Goal: Task Accomplishment & Management: Manage account settings

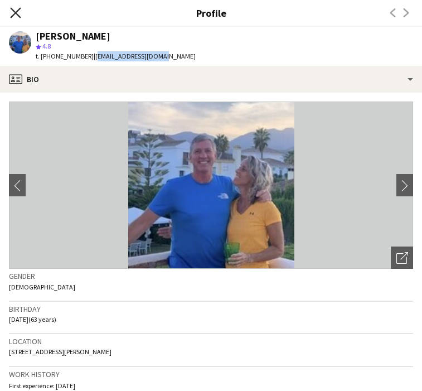
click at [14, 12] on icon at bounding box center [15, 12] width 11 height 11
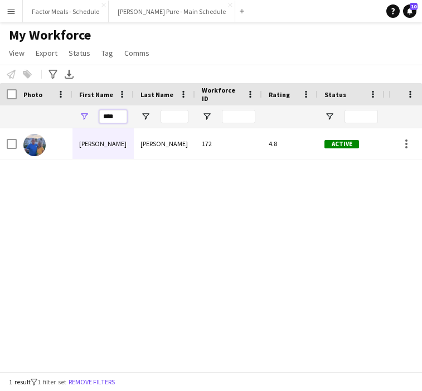
drag, startPoint x: 124, startPoint y: 119, endPoint x: 94, endPoint y: 119, distance: 30.1
click at [94, 119] on div "****" at bounding box center [102, 116] width 61 height 22
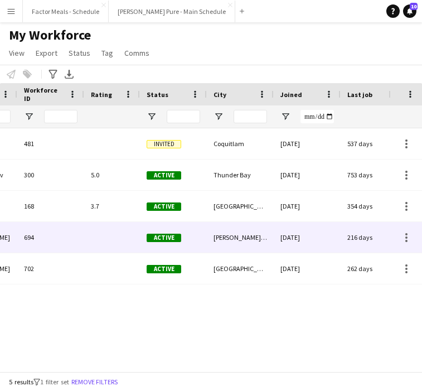
scroll to position [0, 125]
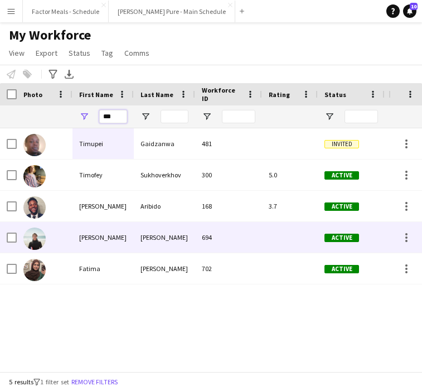
type input "***"
click at [35, 241] on img at bounding box center [34, 238] width 22 height 22
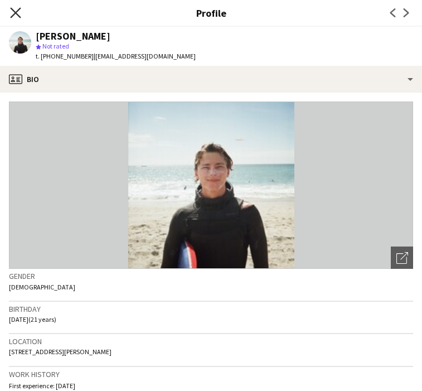
click at [17, 16] on icon at bounding box center [15, 12] width 11 height 11
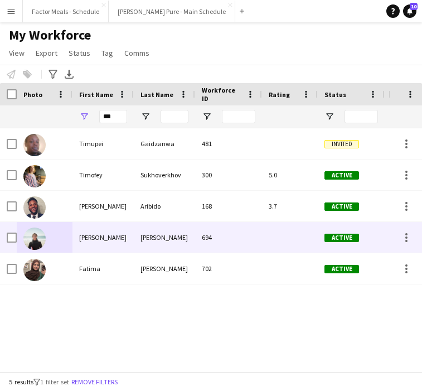
click at [87, 239] on div "[PERSON_NAME]" at bounding box center [102, 237] width 61 height 31
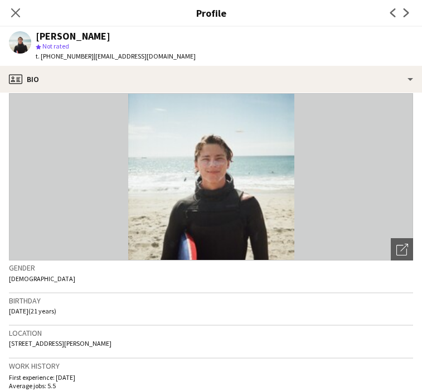
scroll to position [0, 0]
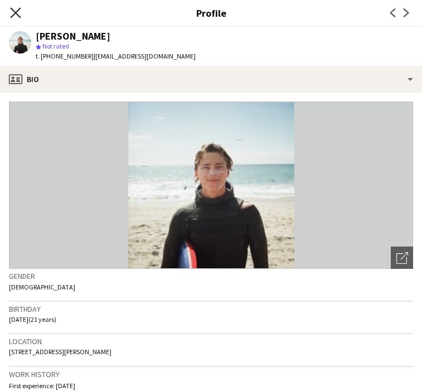
click at [13, 14] on icon "Close pop-in" at bounding box center [15, 12] width 11 height 11
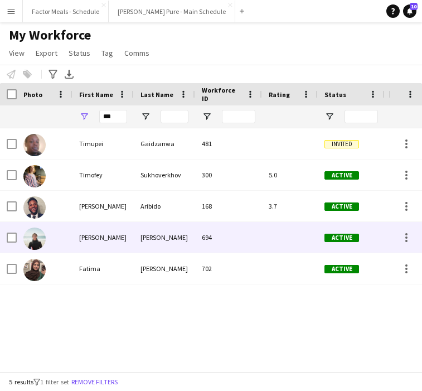
click at [108, 243] on div "[PERSON_NAME]" at bounding box center [102, 237] width 61 height 31
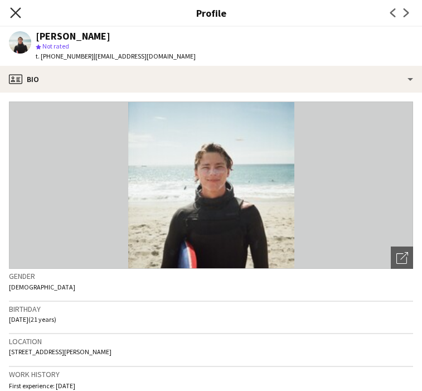
click at [14, 16] on icon "Close pop-in" at bounding box center [15, 12] width 11 height 11
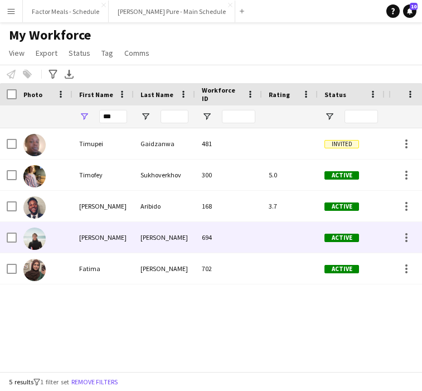
click at [86, 241] on div "[PERSON_NAME]" at bounding box center [102, 237] width 61 height 31
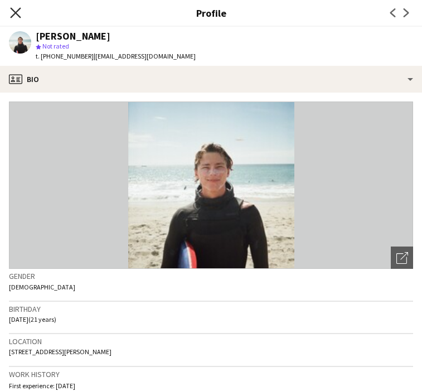
click at [14, 10] on icon at bounding box center [15, 12] width 11 height 11
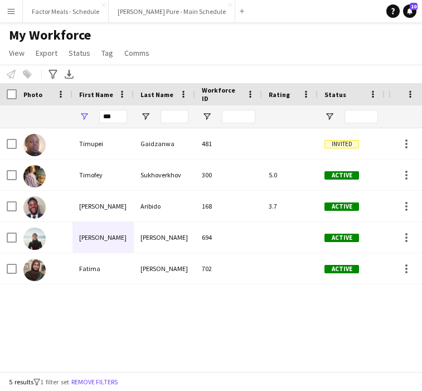
click at [11, 17] on button "Menu" at bounding box center [11, 11] width 22 height 22
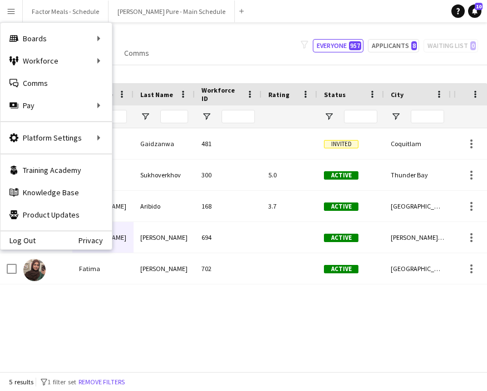
click at [218, 33] on div "My Workforce View Views Default view Tag New view Update view Delete view Edit …" at bounding box center [243, 46] width 487 height 38
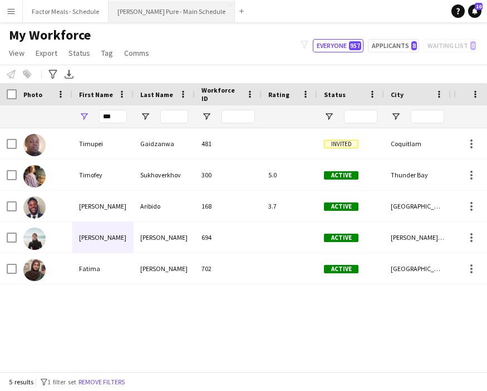
click at [153, 17] on button "[PERSON_NAME] Pure - Main Schedule Close" at bounding box center [172, 12] width 126 height 22
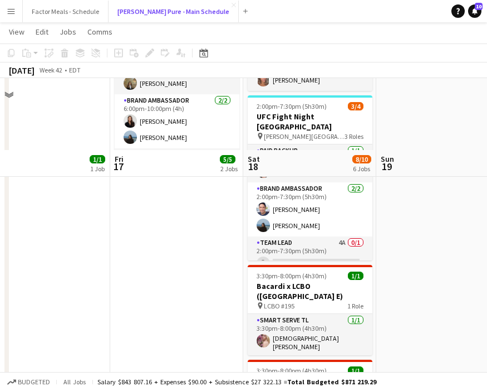
scroll to position [289, 0]
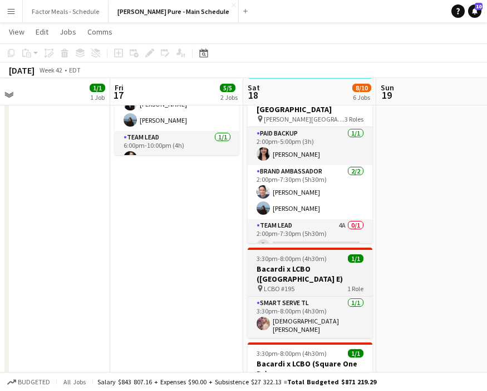
click at [295, 254] on span "3:30pm-8:00pm (4h30m)" at bounding box center [292, 258] width 70 height 8
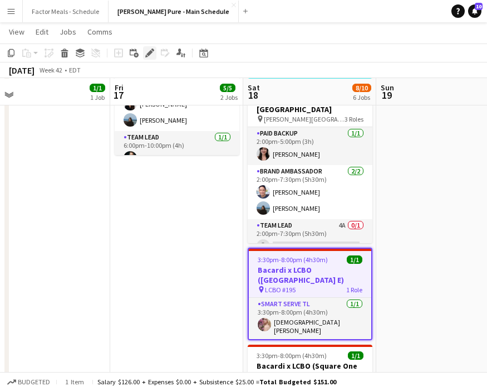
click at [151, 51] on icon at bounding box center [150, 53] width 6 height 6
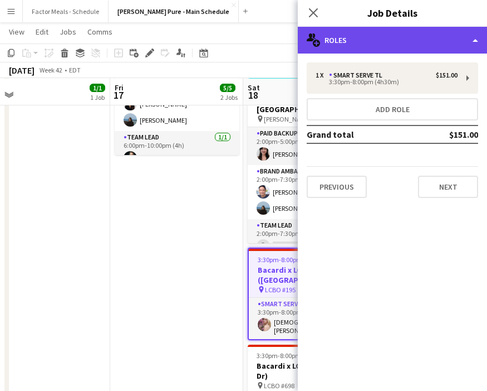
click at [380, 40] on div "multiple-users-add Roles" at bounding box center [392, 40] width 189 height 27
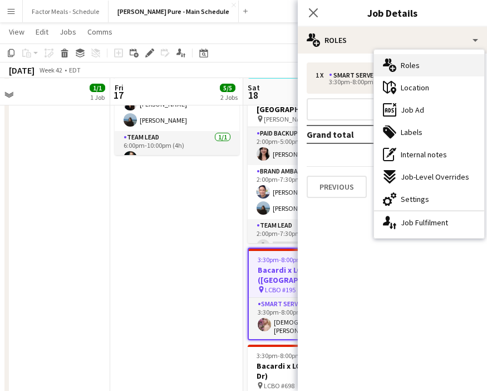
click at [419, 62] on div "multiple-users-add Roles" at bounding box center [429, 65] width 110 height 22
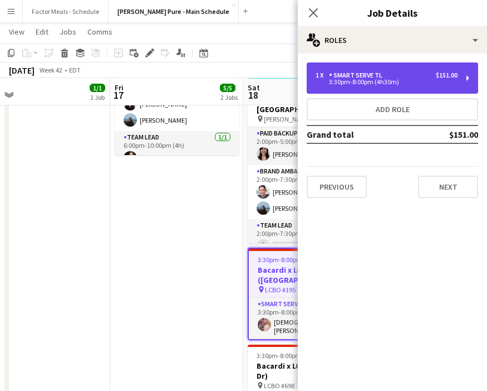
click at [393, 77] on div "1 x Smart Serve TL $151.00" at bounding box center [387, 75] width 142 height 8
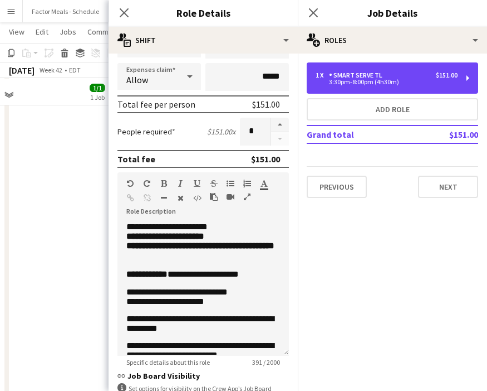
scroll to position [135, 0]
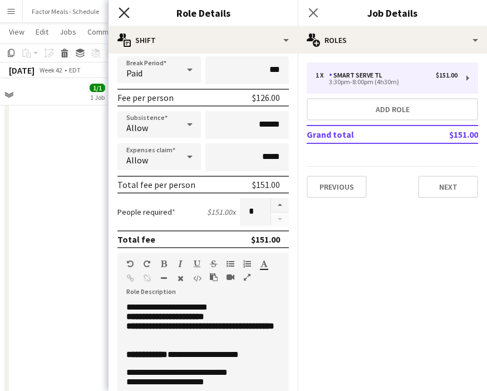
click at [123, 15] on icon "Close pop-in" at bounding box center [124, 12] width 11 height 11
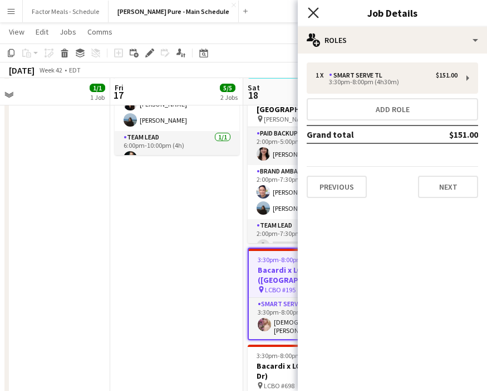
click at [316, 8] on icon "Close pop-in" at bounding box center [313, 12] width 11 height 11
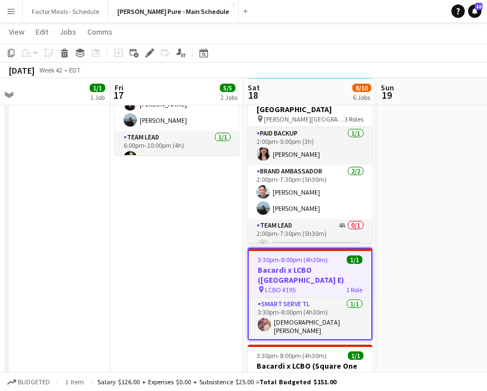
click at [191, 266] on app-date-cell "10:00am-6:00pm (8h) 1/1 HANDFUEL - Costco Roadshow [GEOGRAPHIC_DATA] pin [PERSO…" at bounding box center [176, 236] width 133 height 691
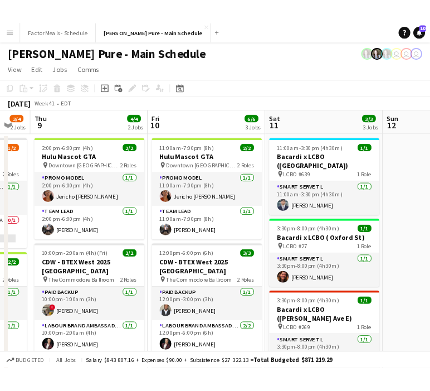
scroll to position [0, 408]
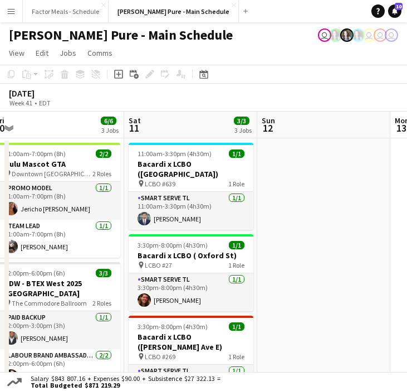
click at [407, 50] on app-page-menu "View Day view expanded Day view collapsed Month view Date picker Jump to [DATE]…" at bounding box center [203, 53] width 407 height 21
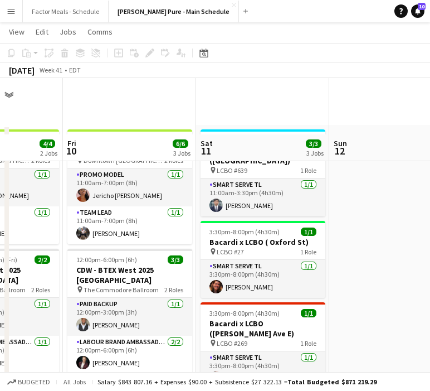
scroll to position [57, 0]
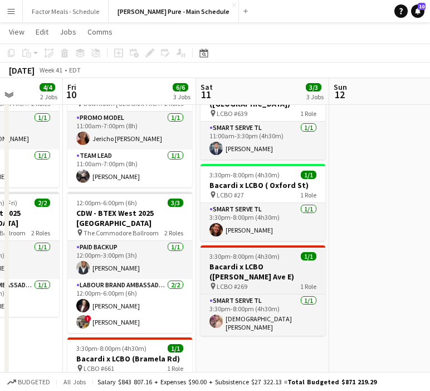
click at [243, 252] on span "3:30pm-8:00pm (4h30m)" at bounding box center [244, 256] width 70 height 8
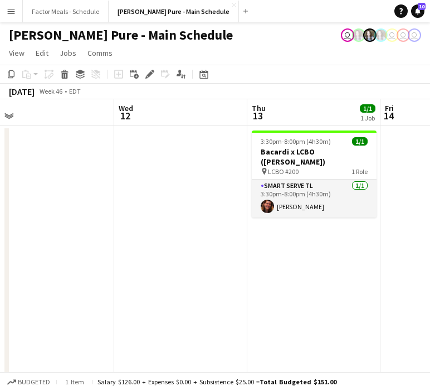
scroll to position [0, 442]
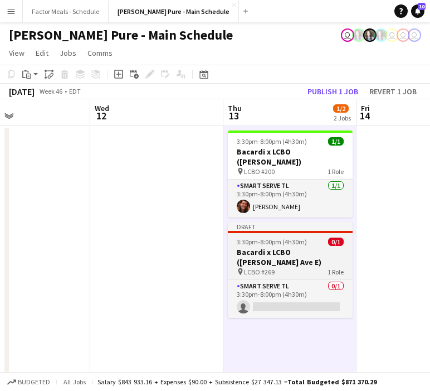
click at [293, 236] on app-job-card "Draft 3:30pm-8:00pm (4h30m) 0/1 Bacardi x LCBO ([PERSON_NAME] Ave E) pin LCBO #…" at bounding box center [290, 270] width 125 height 96
click at [293, 237] on span "3:30pm-8:00pm (4h30m)" at bounding box center [272, 241] width 70 height 8
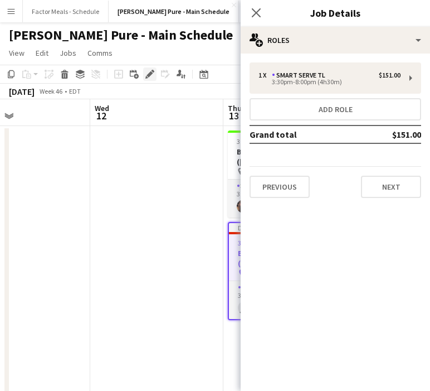
click at [152, 68] on div "Edit" at bounding box center [149, 73] width 13 height 13
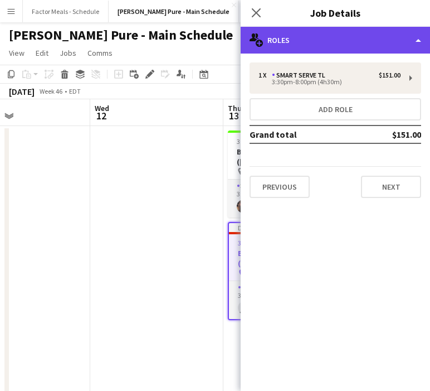
click at [288, 42] on div "multiple-users-add Roles" at bounding box center [335, 40] width 189 height 27
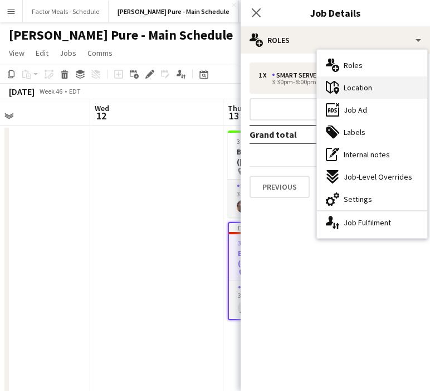
click at [360, 88] on span "Location" at bounding box center [358, 87] width 28 height 10
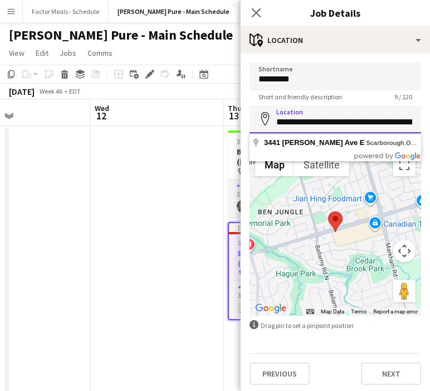
scroll to position [0, 75]
drag, startPoint x: 274, startPoint y: 120, endPoint x: 524, endPoint y: 128, distance: 250.2
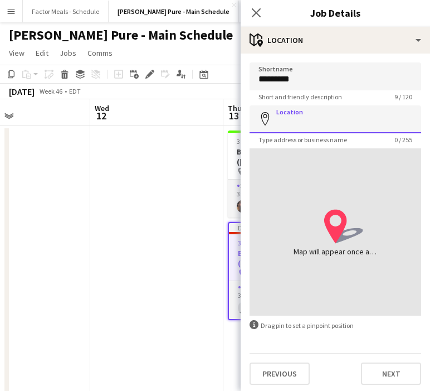
paste input "**********"
type input "**********"
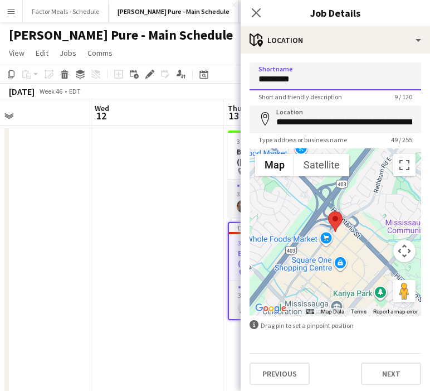
drag, startPoint x: 298, startPoint y: 80, endPoint x: 285, endPoint y: 80, distance: 12.8
click at [285, 80] on input "*********" at bounding box center [336, 76] width 172 height 28
paste input
type input "*********"
click at [256, 13] on icon at bounding box center [256, 12] width 11 height 11
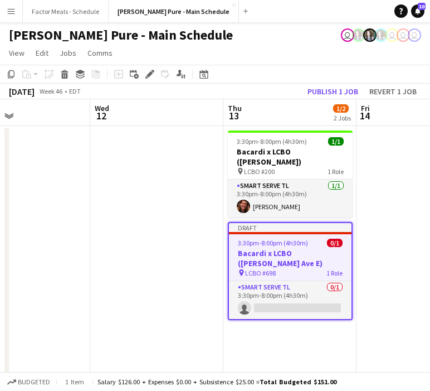
click at [262, 248] on h3 "Bacardi x LCBO ([PERSON_NAME] Ave E)" at bounding box center [290, 258] width 123 height 20
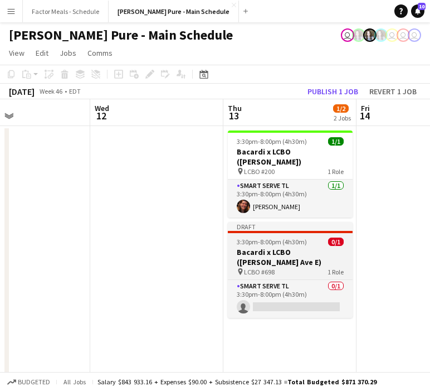
click at [262, 247] on h3 "Bacardi x LCBO ([PERSON_NAME] Ave E)" at bounding box center [290, 257] width 125 height 20
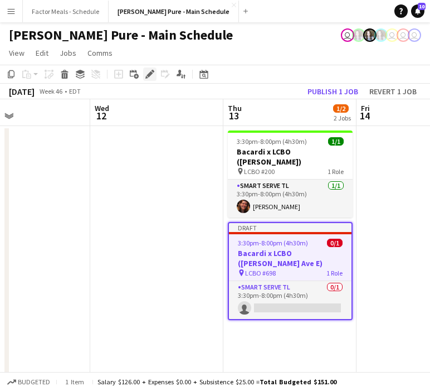
click at [150, 77] on icon "Edit" at bounding box center [149, 74] width 9 height 9
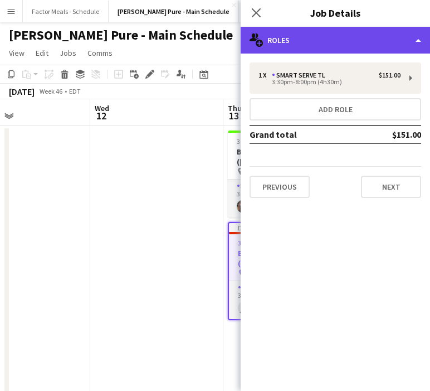
click at [323, 43] on div "multiple-users-add Roles" at bounding box center [335, 40] width 189 height 27
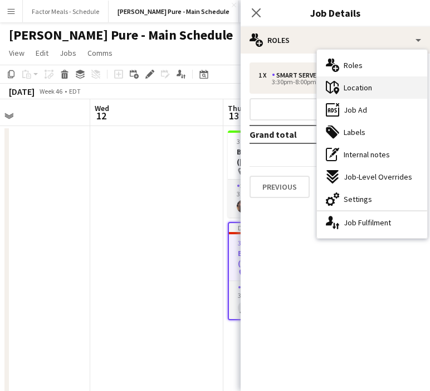
click at [376, 86] on div "maps-pin-1 Location" at bounding box center [372, 87] width 110 height 22
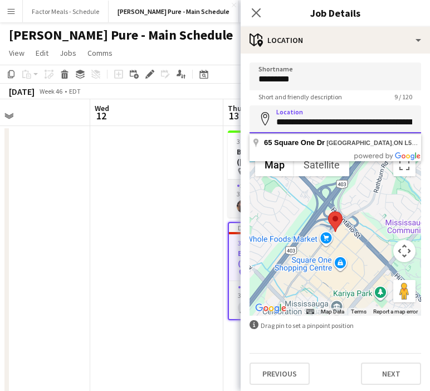
drag, startPoint x: 286, startPoint y: 123, endPoint x: 340, endPoint y: 122, distance: 54.0
click at [340, 123] on input "**********" at bounding box center [336, 119] width 172 height 28
click at [240, 269] on icon at bounding box center [241, 272] width 4 height 7
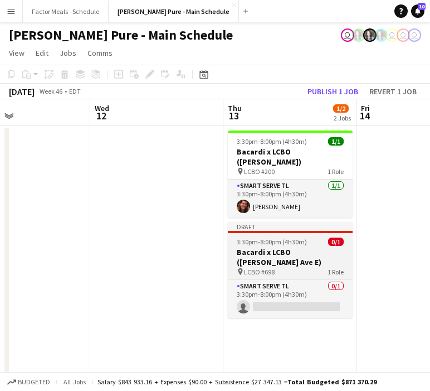
click at [271, 247] on h3 "Bacardi x LCBO ([PERSON_NAME] Ave E)" at bounding box center [290, 257] width 125 height 20
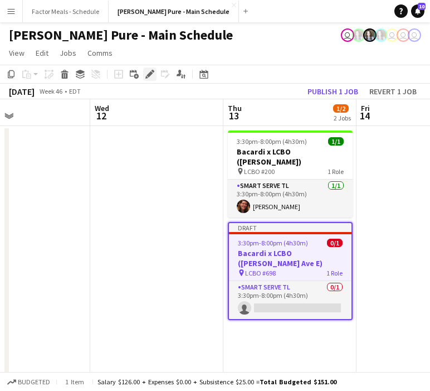
click at [149, 74] on icon at bounding box center [150, 74] width 6 height 6
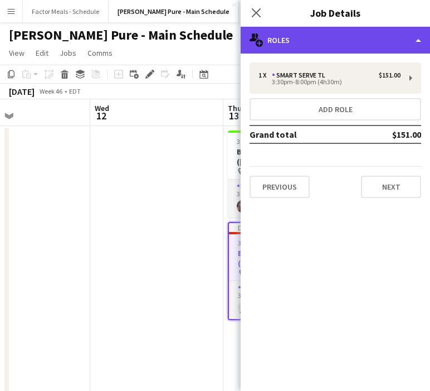
click at [291, 36] on div "multiple-users-add Roles" at bounding box center [335, 40] width 189 height 27
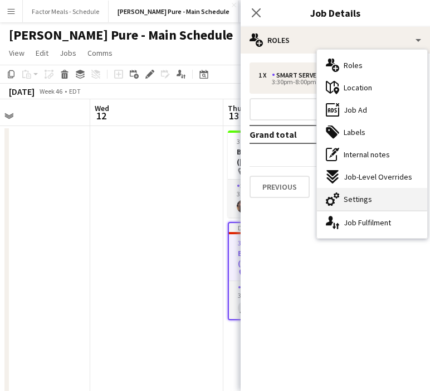
click at [346, 198] on span "Settings" at bounding box center [358, 199] width 28 height 10
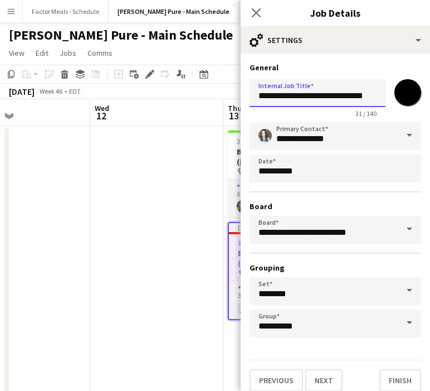
scroll to position [0, 3]
drag, startPoint x: 319, startPoint y: 96, endPoint x: 373, endPoint y: 97, distance: 54.1
click at [373, 99] on input "**********" at bounding box center [318, 93] width 136 height 28
paste input "text"
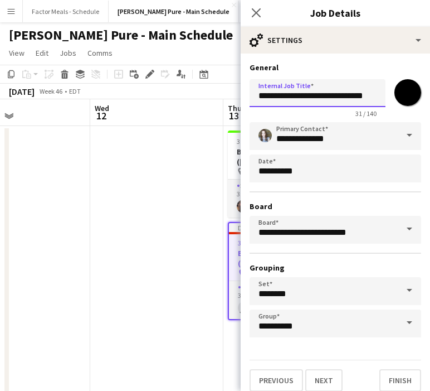
type input "**********"
click at [260, 3] on div "Close pop-in" at bounding box center [256, 13] width 31 height 26
click at [258, 9] on icon "Close pop-in" at bounding box center [256, 12] width 11 height 11
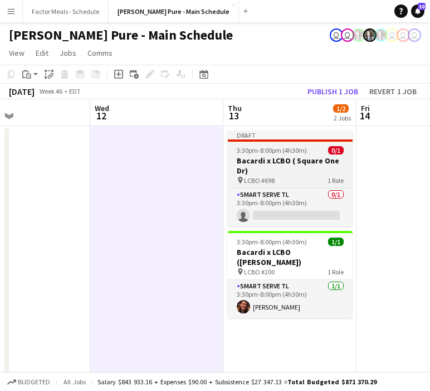
click at [286, 183] on div "pin LCBO #698 1 Role" at bounding box center [290, 179] width 125 height 9
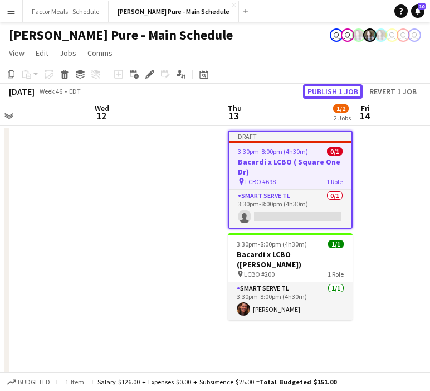
click at [319, 93] on button "Publish 1 job" at bounding box center [333, 91] width 60 height 14
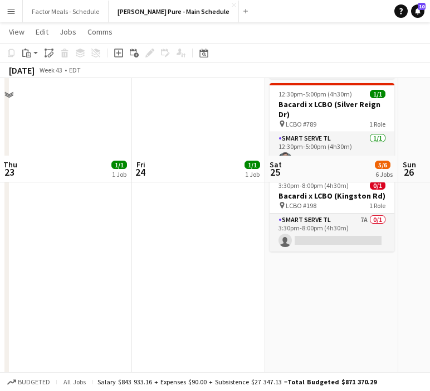
scroll to position [334, 0]
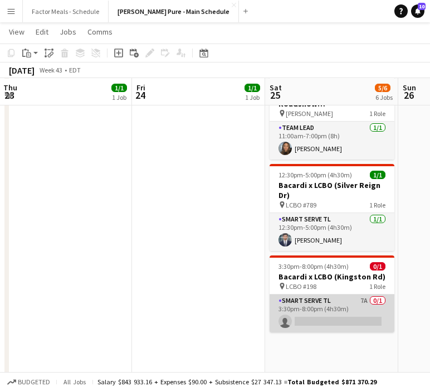
click at [328, 294] on app-card-role "Smart Serve TL 7A 0/1 3:30pm-8:00pm (4h30m) single-neutral-actions" at bounding box center [332, 313] width 125 height 38
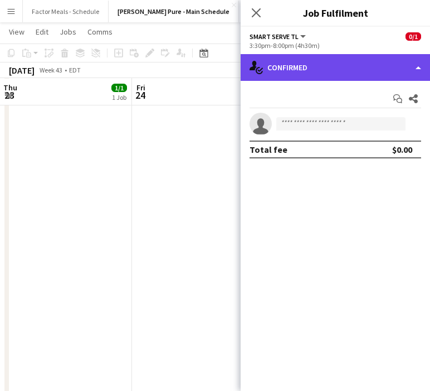
click at [365, 71] on div "single-neutral-actions-check-2 Confirmed" at bounding box center [335, 67] width 189 height 27
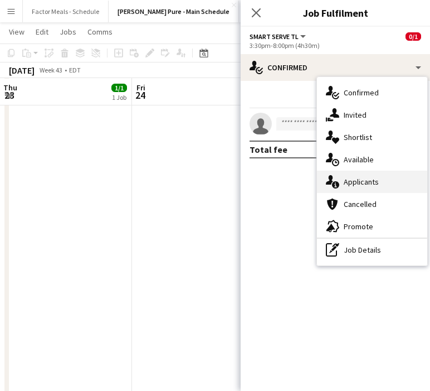
click at [355, 178] on span "Applicants" at bounding box center [361, 182] width 35 height 10
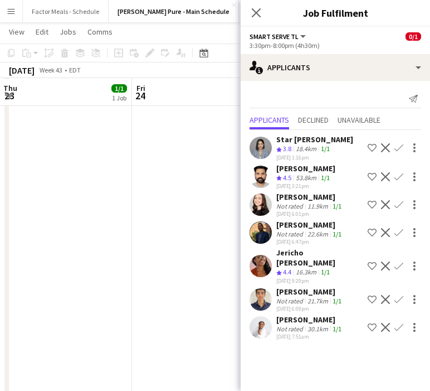
scroll to position [379, 0]
click at [397, 324] on app-icon "Confirm" at bounding box center [398, 327] width 9 height 9
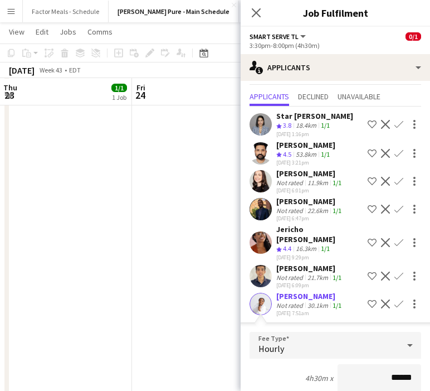
scroll to position [212, 0]
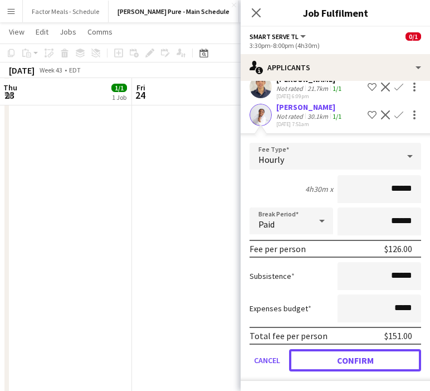
click at [322, 361] on button "Confirm" at bounding box center [355, 360] width 132 height 22
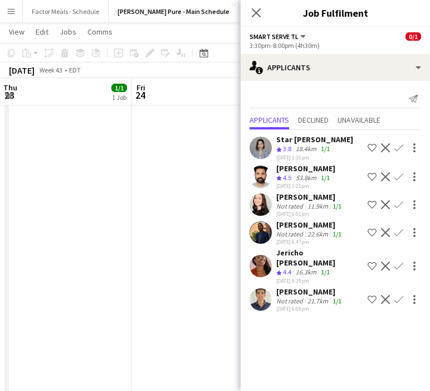
scroll to position [0, 0]
click at [248, 14] on app-icon "Close pop-in" at bounding box center [256, 13] width 16 height 16
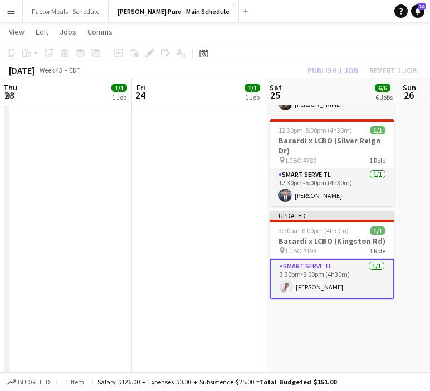
click at [233, 315] on app-date-cell "10:00am-6:00pm (8h) 1/1 HANDFUEL - Costco Roadshow [GEOGRAPHIC_DATA] pin [PERSO…" at bounding box center [198, 91] width 133 height 691
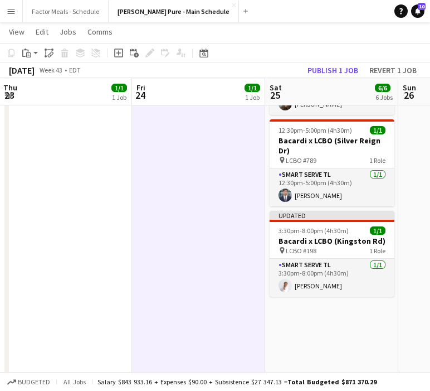
click at [325, 186] on app-date-cell "11:00am-3:30pm (4h30m) 1/1 Bacardi x LCBO ([PERSON_NAME]) pin LCBO #242 1 Role …" at bounding box center [331, 91] width 133 height 691
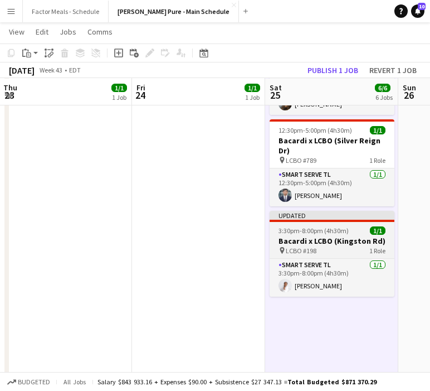
click at [313, 226] on span "3:30pm-8:00pm (4h30m)" at bounding box center [314, 230] width 70 height 8
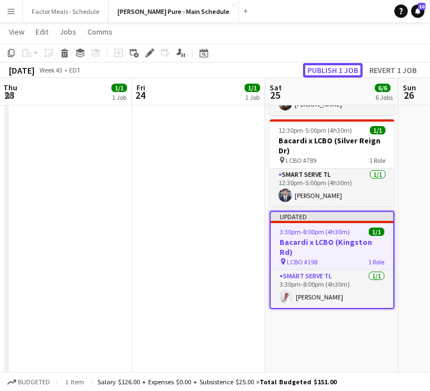
click at [331, 67] on button "Publish 1 job" at bounding box center [333, 70] width 60 height 14
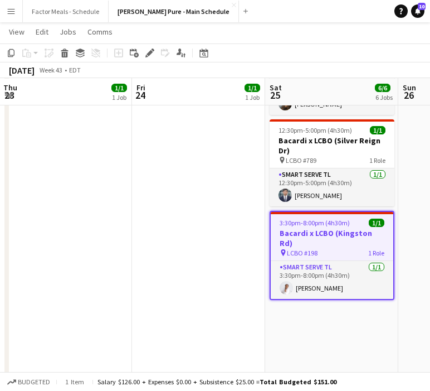
click at [293, 277] on app-date-cell "11:00am-3:30pm (4h30m) 1/1 Bacardi x LCBO ([PERSON_NAME]) pin LCBO #242 1 Role …" at bounding box center [331, 91] width 133 height 691
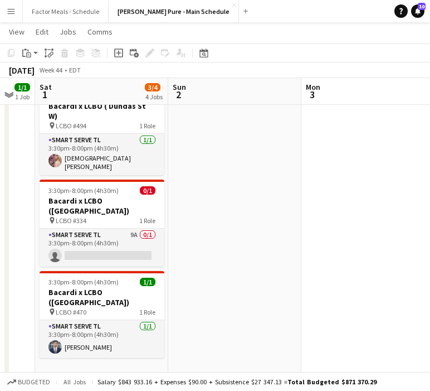
scroll to position [0, 423]
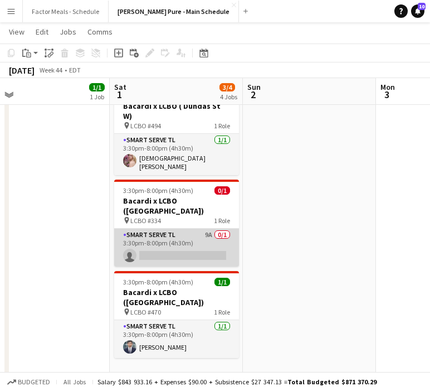
click at [151, 228] on app-card-role "Smart Serve TL 9A 0/1 3:30pm-8:00pm (4h30m) single-neutral-actions" at bounding box center [176, 247] width 125 height 38
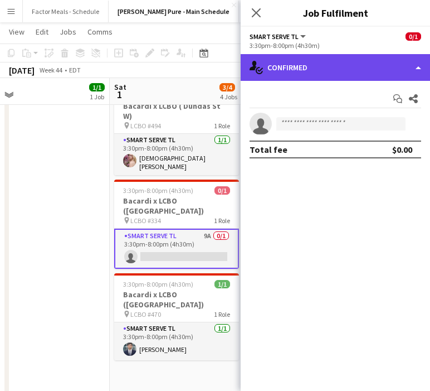
click at [357, 69] on div "single-neutral-actions-check-2 Confirmed" at bounding box center [335, 67] width 189 height 27
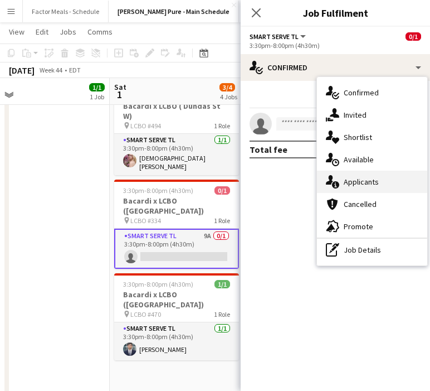
click at [368, 184] on span "Applicants" at bounding box center [361, 182] width 35 height 10
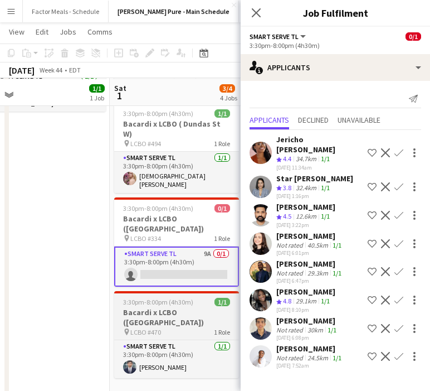
scroll to position [109, 0]
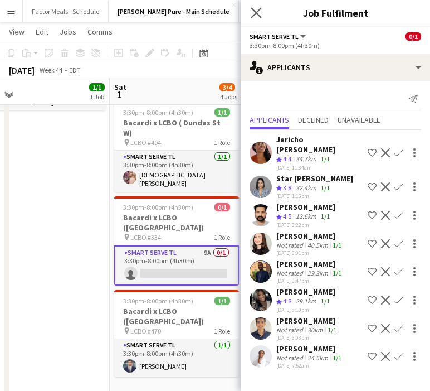
click at [261, 9] on app-icon "Close pop-in" at bounding box center [256, 13] width 16 height 16
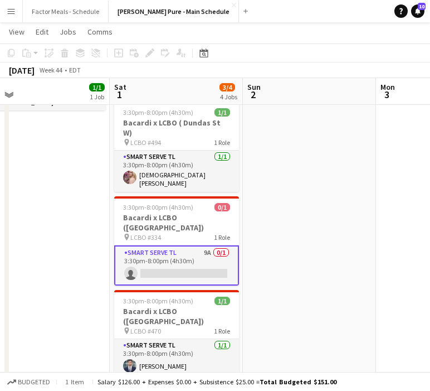
click at [284, 249] on app-date-cell at bounding box center [309, 361] width 133 height 691
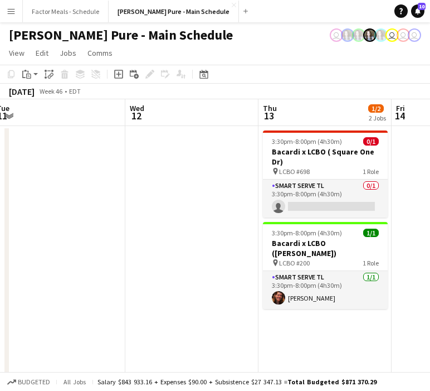
scroll to position [0, 300]
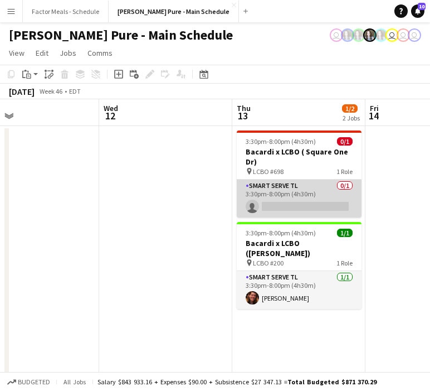
click at [292, 189] on app-card-role "Smart Serve TL 0/1 3:30pm-8:00pm (4h30m) single-neutral-actions" at bounding box center [299, 198] width 125 height 38
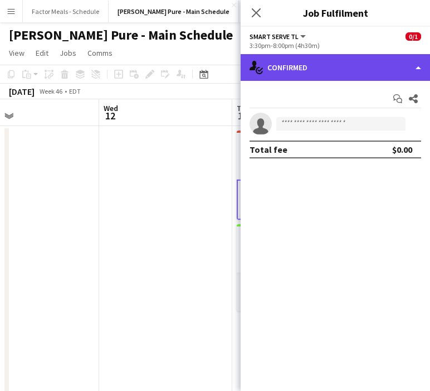
click at [351, 66] on div "single-neutral-actions-check-2 Confirmed" at bounding box center [335, 67] width 189 height 27
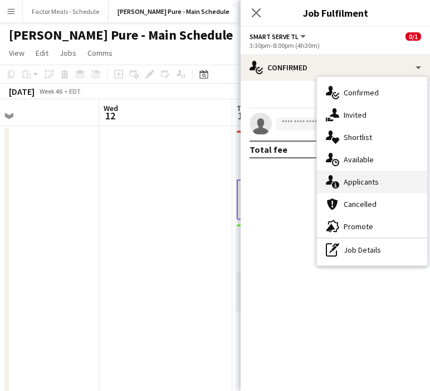
click at [359, 180] on span "Applicants" at bounding box center [361, 182] width 35 height 10
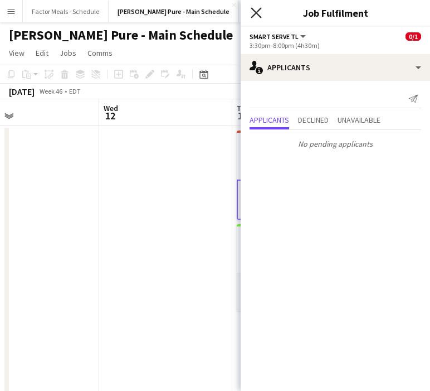
click at [255, 12] on icon "Close pop-in" at bounding box center [256, 12] width 11 height 11
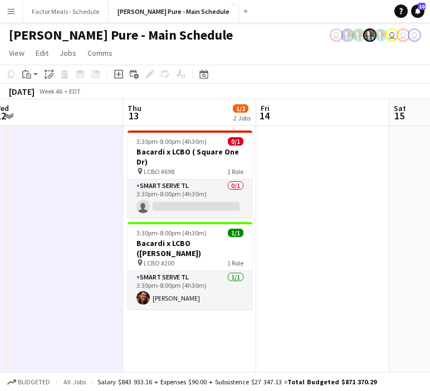
scroll to position [0, 416]
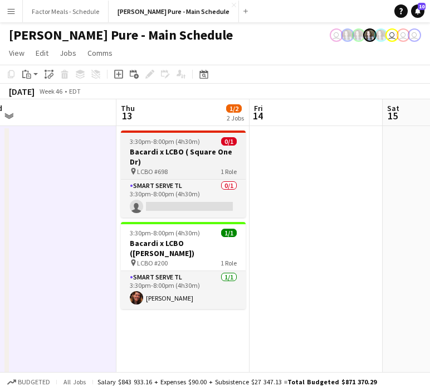
click at [148, 142] on span "3:30pm-8:00pm (4h30m)" at bounding box center [165, 141] width 70 height 8
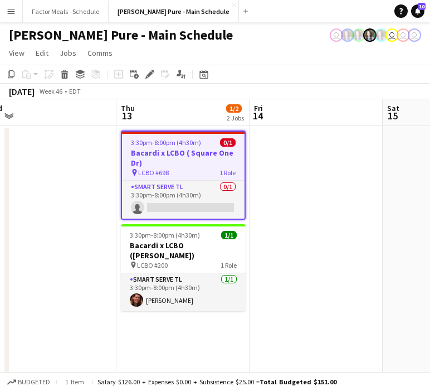
click at [141, 75] on div "Add job Add linked Job Edit Edit linked Job Applicants" at bounding box center [145, 73] width 85 height 13
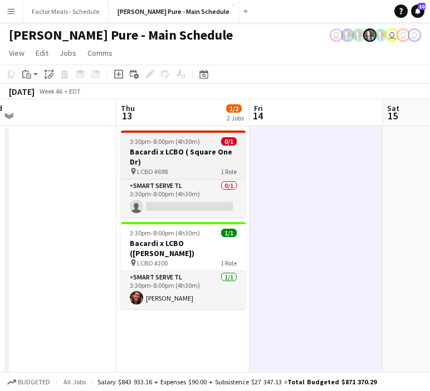
click at [193, 152] on h3 "Bacardi x LCBO ( Square One Dr)" at bounding box center [183, 157] width 125 height 20
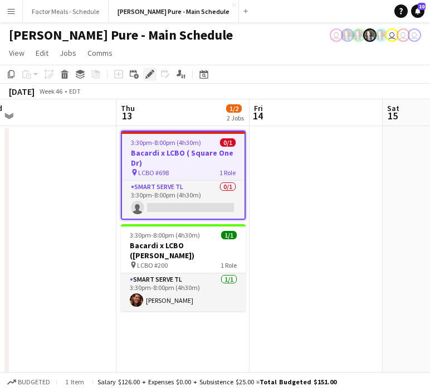
click at [144, 76] on div "Edit" at bounding box center [149, 73] width 13 height 13
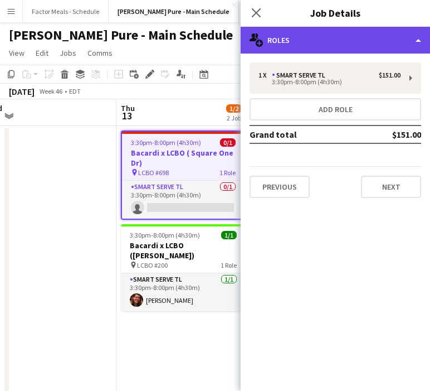
click at [333, 50] on div "multiple-users-add Roles" at bounding box center [335, 40] width 189 height 27
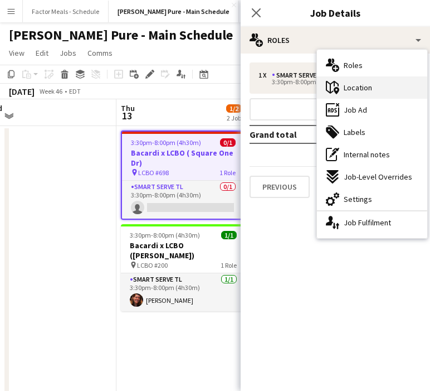
click at [349, 84] on span "Location" at bounding box center [358, 87] width 28 height 10
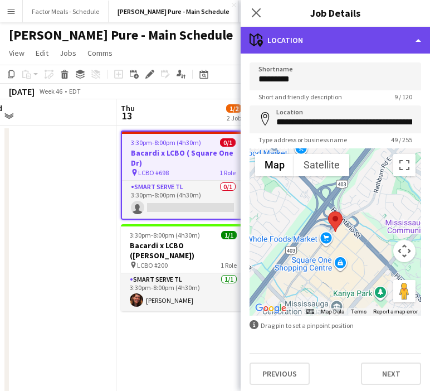
click at [283, 36] on div "maps-pin-1 Location" at bounding box center [335, 40] width 189 height 27
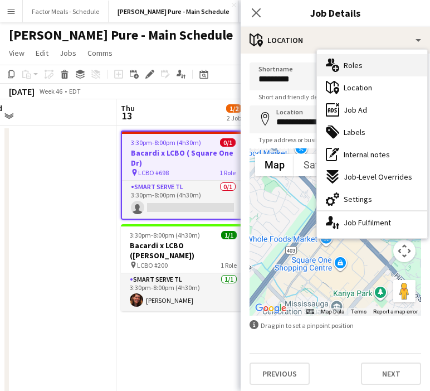
click at [366, 63] on div "multiple-users-add Roles" at bounding box center [372, 65] width 110 height 22
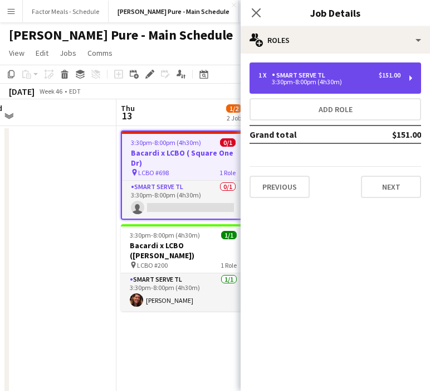
click at [340, 74] on div "1 x Smart Serve TL $151.00" at bounding box center [329, 75] width 142 height 8
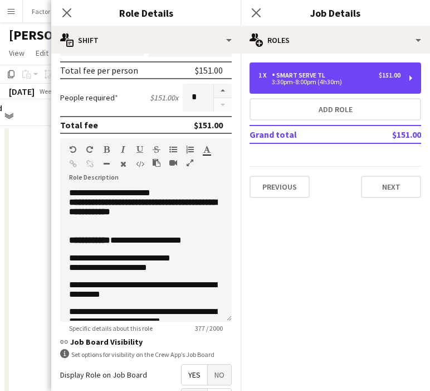
scroll to position [160, 0]
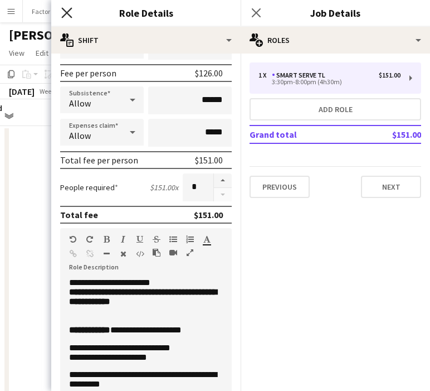
click at [68, 14] on icon at bounding box center [66, 12] width 11 height 11
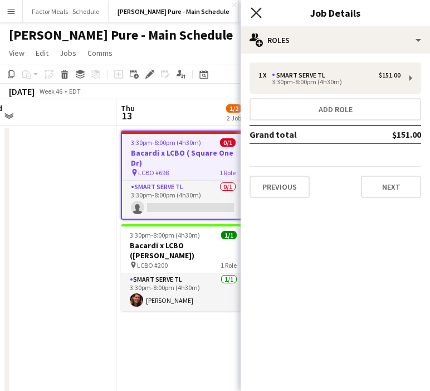
click at [257, 13] on icon at bounding box center [256, 12] width 11 height 11
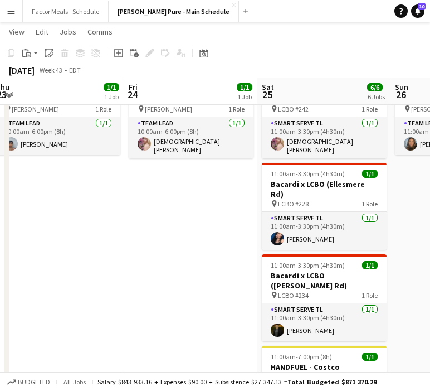
scroll to position [0, 323]
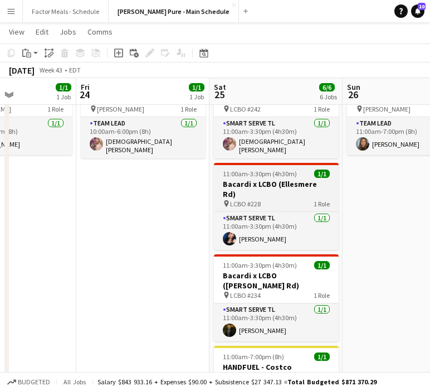
click at [281, 169] on span "11:00am-3:30pm (4h30m)" at bounding box center [260, 173] width 74 height 8
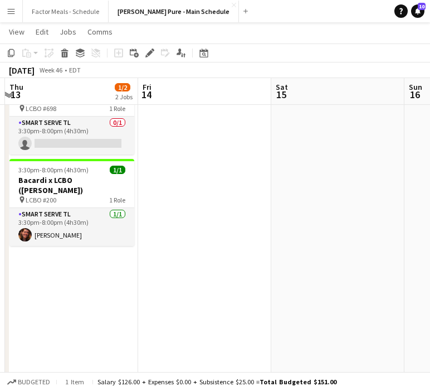
scroll to position [0, 483]
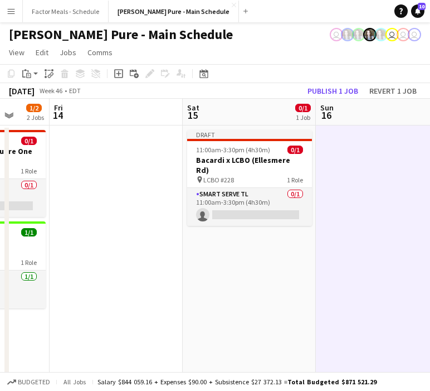
scroll to position [0, 0]
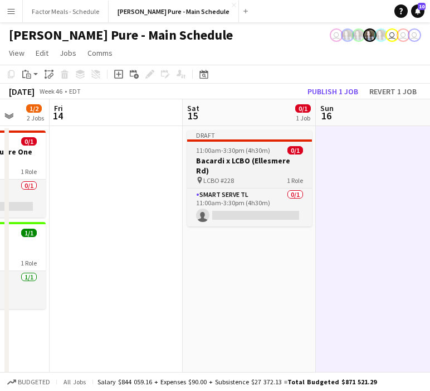
click at [250, 149] on span "11:00am-3:30pm (4h30m)" at bounding box center [233, 150] width 74 height 8
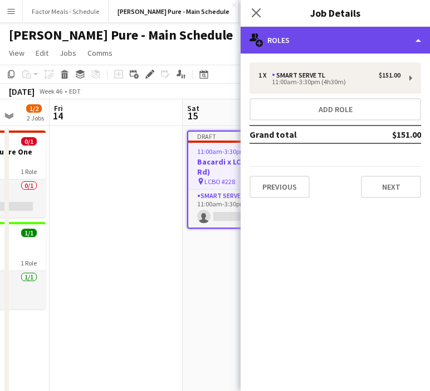
click at [362, 46] on div "multiple-users-add Roles" at bounding box center [335, 40] width 189 height 27
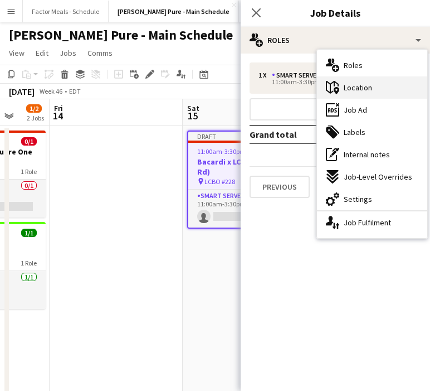
click at [372, 87] on div "maps-pin-1 Location" at bounding box center [372, 87] width 110 height 22
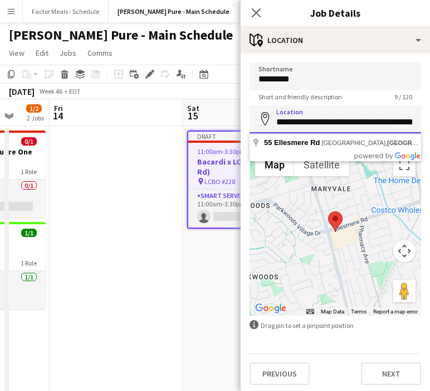
scroll to position [0, 38]
drag, startPoint x: 274, startPoint y: 123, endPoint x: 480, endPoint y: 132, distance: 206.3
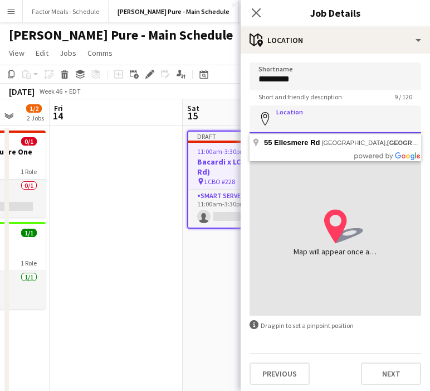
scroll to position [0, 0]
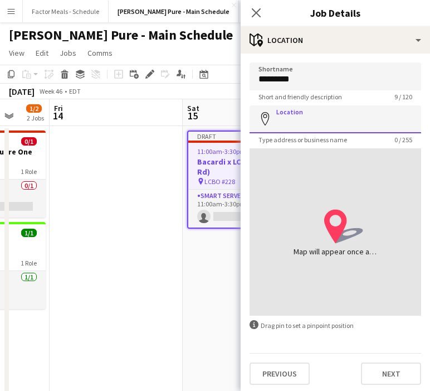
paste input "**********"
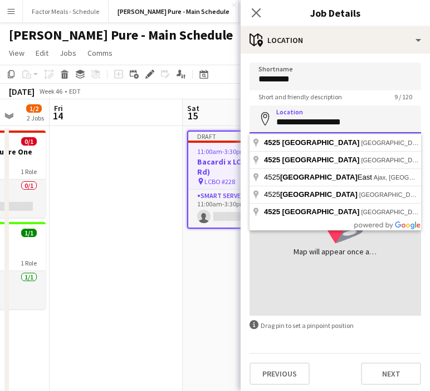
type input "**********"
click at [313, 80] on input "*********" at bounding box center [336, 76] width 172 height 28
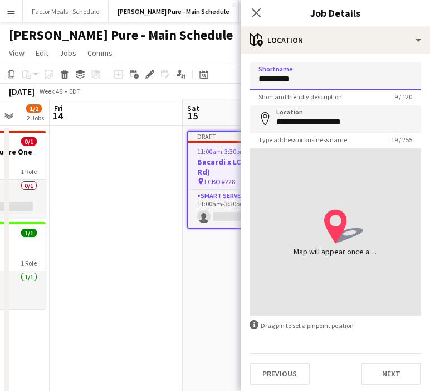
type input "*********"
click at [339, 123] on input "**********" at bounding box center [336, 119] width 172 height 28
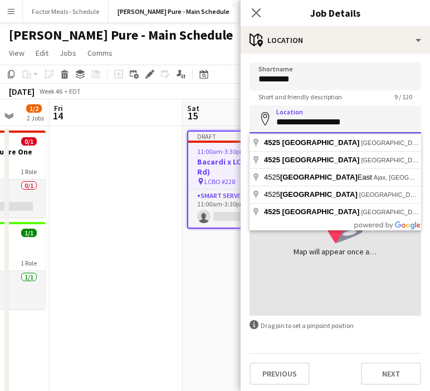
click at [338, 123] on input "**********" at bounding box center [336, 119] width 172 height 28
type input "**********"
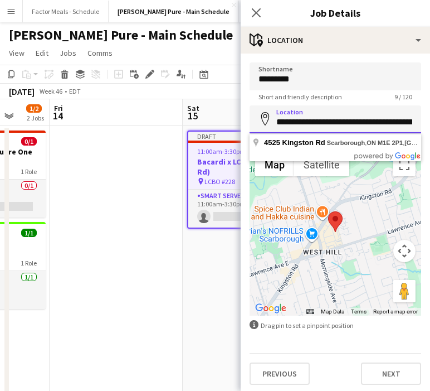
drag, startPoint x: 295, startPoint y: 123, endPoint x: 339, endPoint y: 123, distance: 43.5
click at [339, 124] on input "**********" at bounding box center [336, 119] width 172 height 28
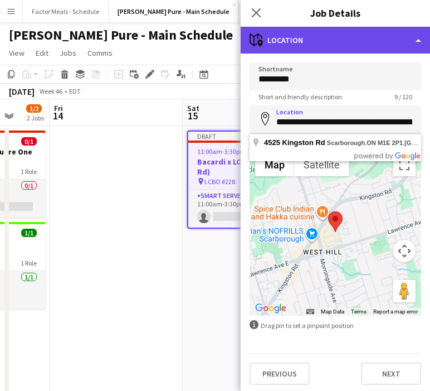
click at [340, 46] on div "maps-pin-1 Location" at bounding box center [335, 40] width 189 height 27
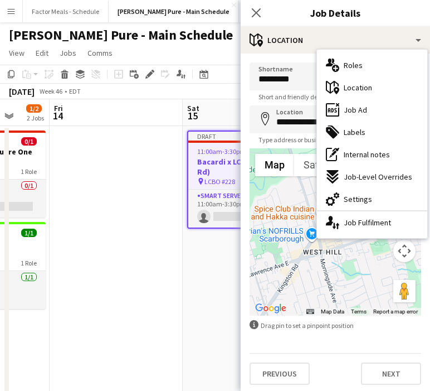
click at [367, 194] on span "Settings" at bounding box center [358, 199] width 28 height 10
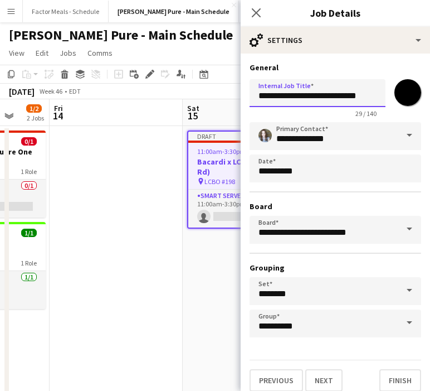
drag, startPoint x: 367, startPoint y: 95, endPoint x: 321, endPoint y: 98, distance: 45.8
click at [320, 98] on input "**********" at bounding box center [318, 93] width 136 height 28
paste input "text"
type input "**********"
click at [358, 140] on input "**********" at bounding box center [336, 136] width 172 height 28
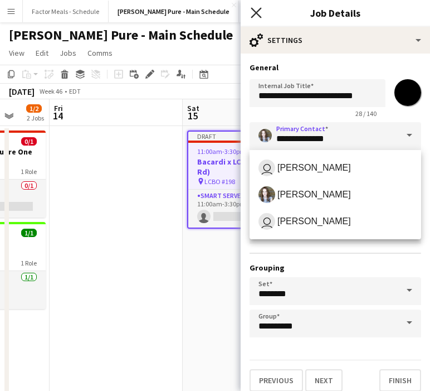
click at [257, 12] on icon at bounding box center [256, 12] width 11 height 11
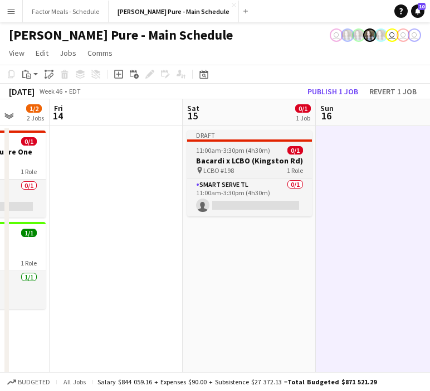
click at [268, 142] on app-job-card "Draft 11:00am-3:30pm (4h30m) 0/1 Bacardi x LCBO (Kingston Rd) pin LCBO #198 1 R…" at bounding box center [249, 173] width 125 height 86
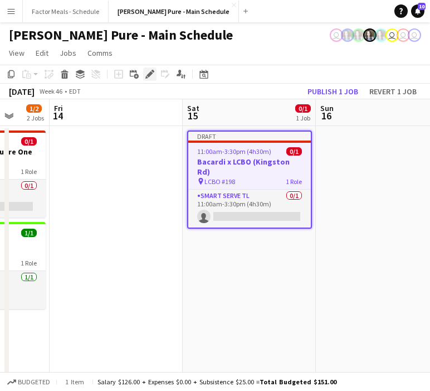
click at [154, 72] on div "Edit" at bounding box center [149, 73] width 13 height 13
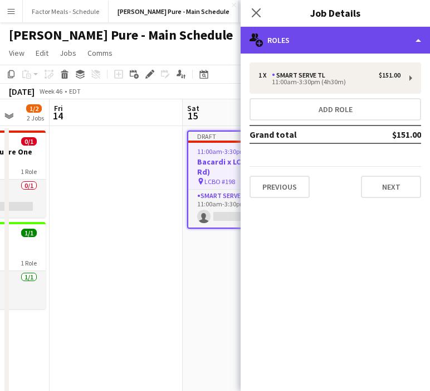
click at [300, 43] on div "multiple-users-add Roles" at bounding box center [335, 40] width 189 height 27
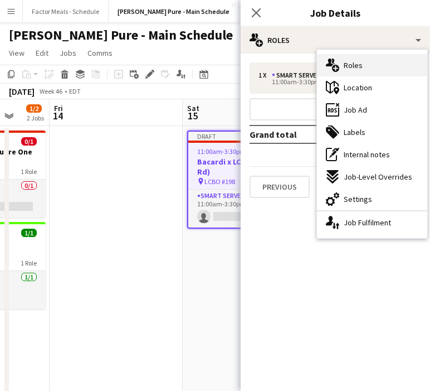
click at [353, 61] on span "Roles" at bounding box center [353, 65] width 19 height 10
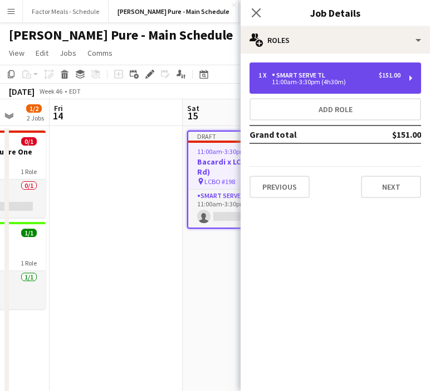
click at [339, 74] on div "1 x Smart Serve TL $151.00" at bounding box center [329, 75] width 142 height 8
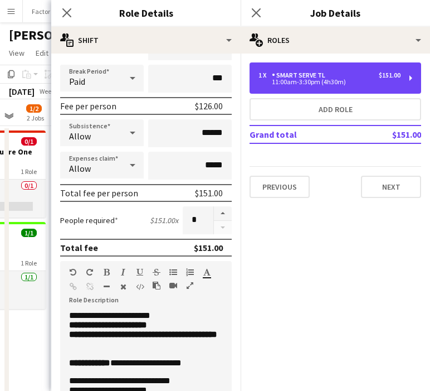
scroll to position [256, 0]
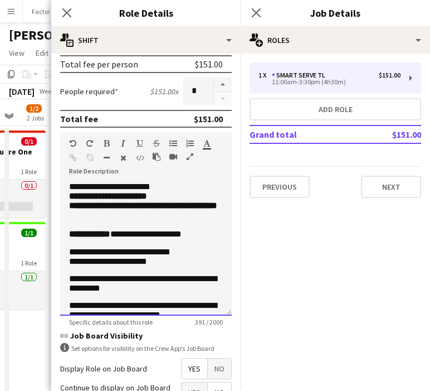
click at [80, 219] on p at bounding box center [146, 214] width 154 height 9
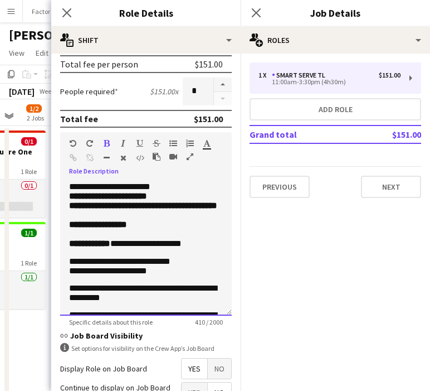
click at [158, 229] on p "**********" at bounding box center [146, 223] width 154 height 9
drag, startPoint x: 151, startPoint y: 241, endPoint x: 112, endPoint y: 241, distance: 39.0
click at [111, 229] on p "**********" at bounding box center [146, 223] width 154 height 9
click at [104, 144] on icon "button" at bounding box center [107, 143] width 6 height 8
click at [154, 229] on p "**********" at bounding box center [146, 223] width 154 height 9
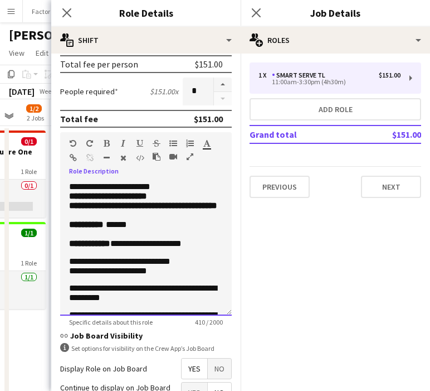
click at [154, 229] on p "**********" at bounding box center [146, 223] width 154 height 9
click at [65, 13] on icon "Close pop-in" at bounding box center [66, 12] width 11 height 11
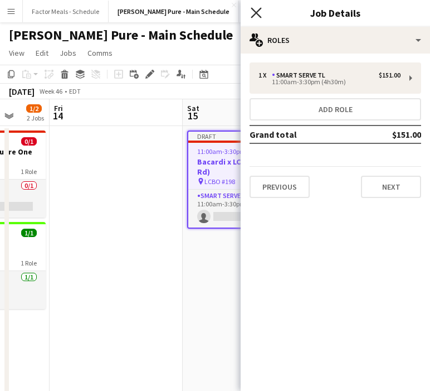
click at [257, 14] on icon at bounding box center [256, 12] width 11 height 11
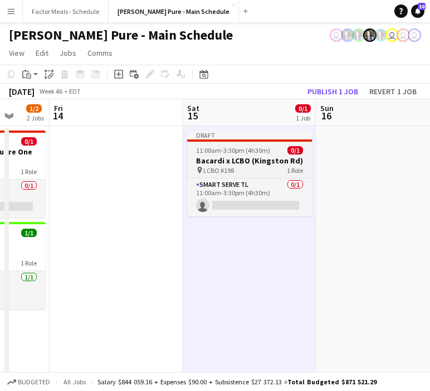
click at [224, 150] on span "11:00am-3:30pm (4h30m)" at bounding box center [233, 150] width 74 height 8
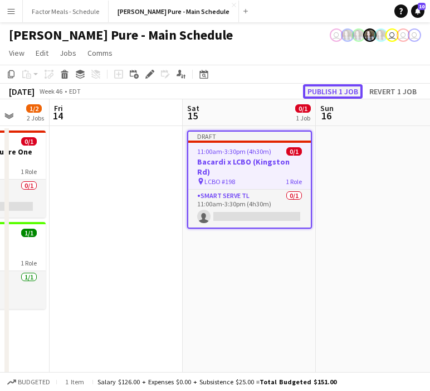
click at [339, 91] on button "Publish 1 job" at bounding box center [333, 91] width 60 height 14
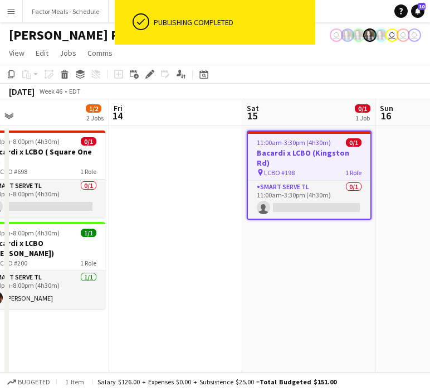
scroll to position [0, 328]
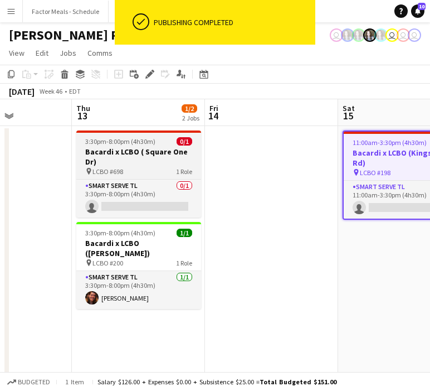
click at [138, 145] on span "3:30pm-8:00pm (4h30m)" at bounding box center [120, 141] width 70 height 8
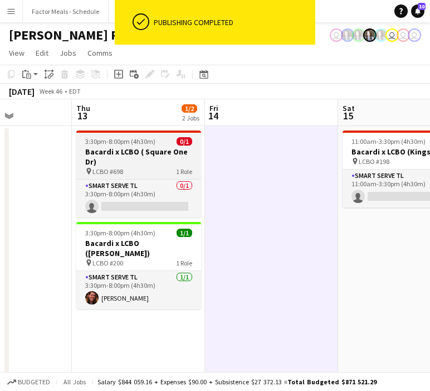
click at [143, 138] on span "3:30pm-8:00pm (4h30m)" at bounding box center [120, 141] width 70 height 8
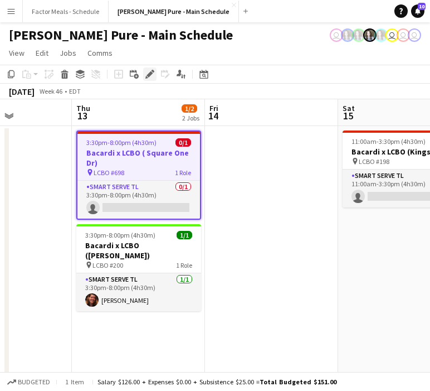
click at [148, 75] on icon at bounding box center [150, 74] width 6 height 6
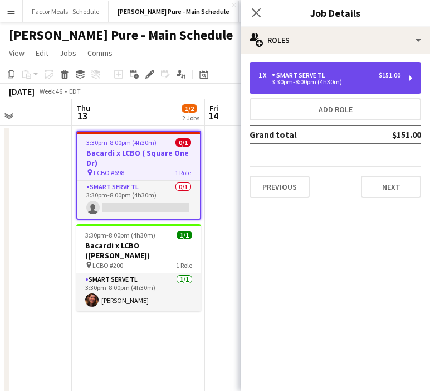
click at [314, 79] on div "3:30pm-8:00pm (4h30m)" at bounding box center [329, 82] width 142 height 6
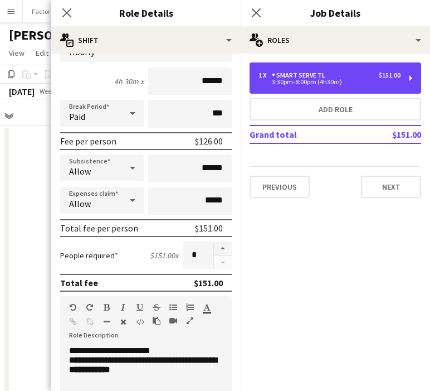
scroll to position [180, 0]
